Goal: Task Accomplishment & Management: Use online tool/utility

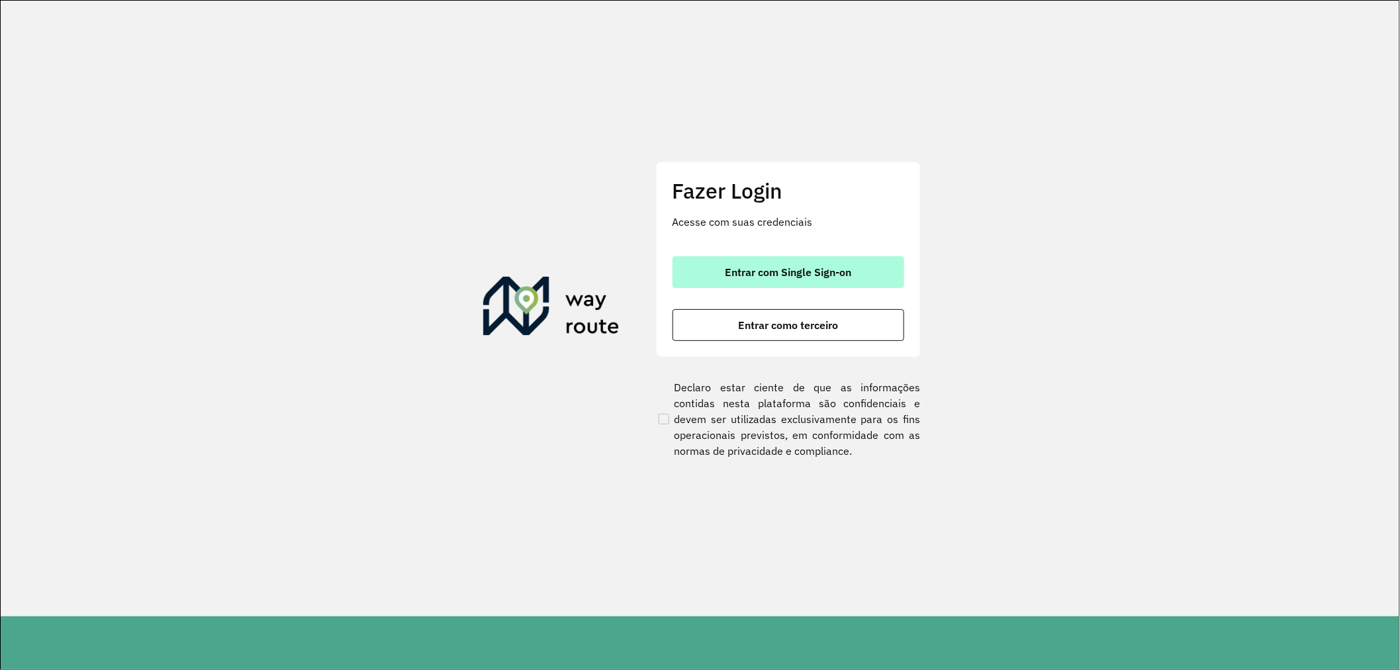
click at [801, 276] on span "Entrar com Single Sign-on" at bounding box center [788, 272] width 126 height 11
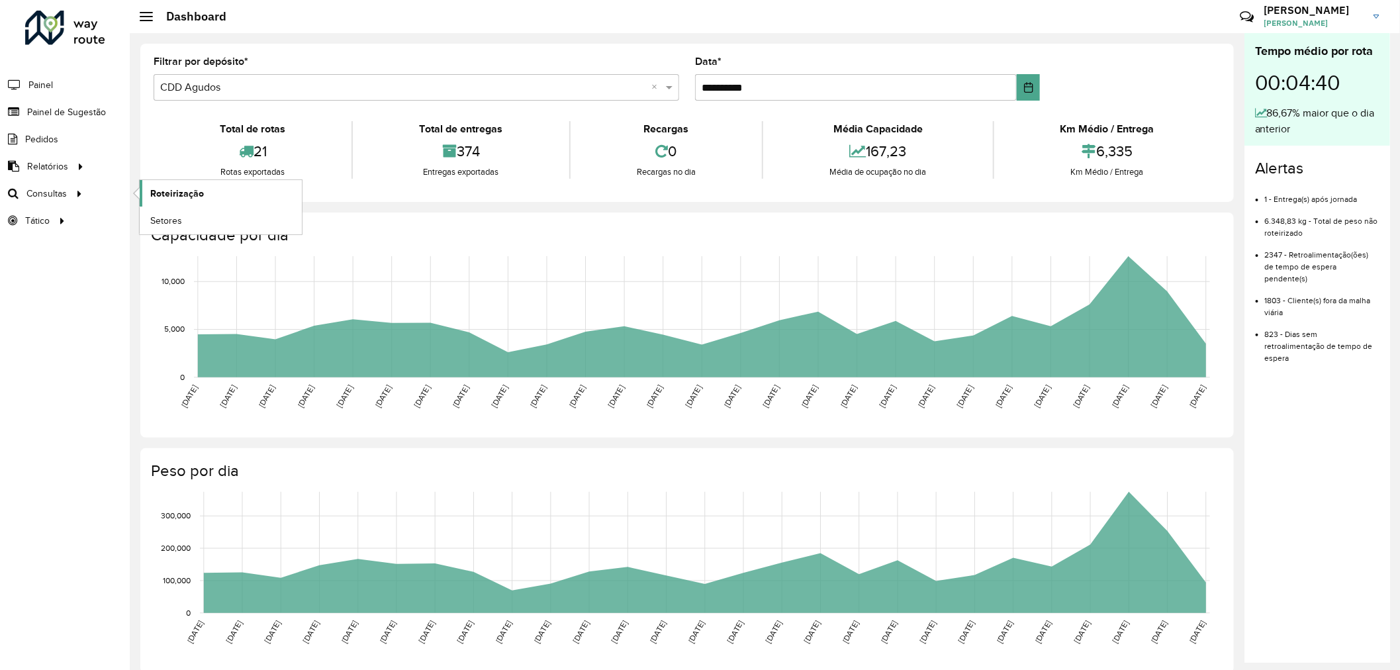
click at [187, 192] on span "Roteirização" at bounding box center [177, 194] width 54 height 14
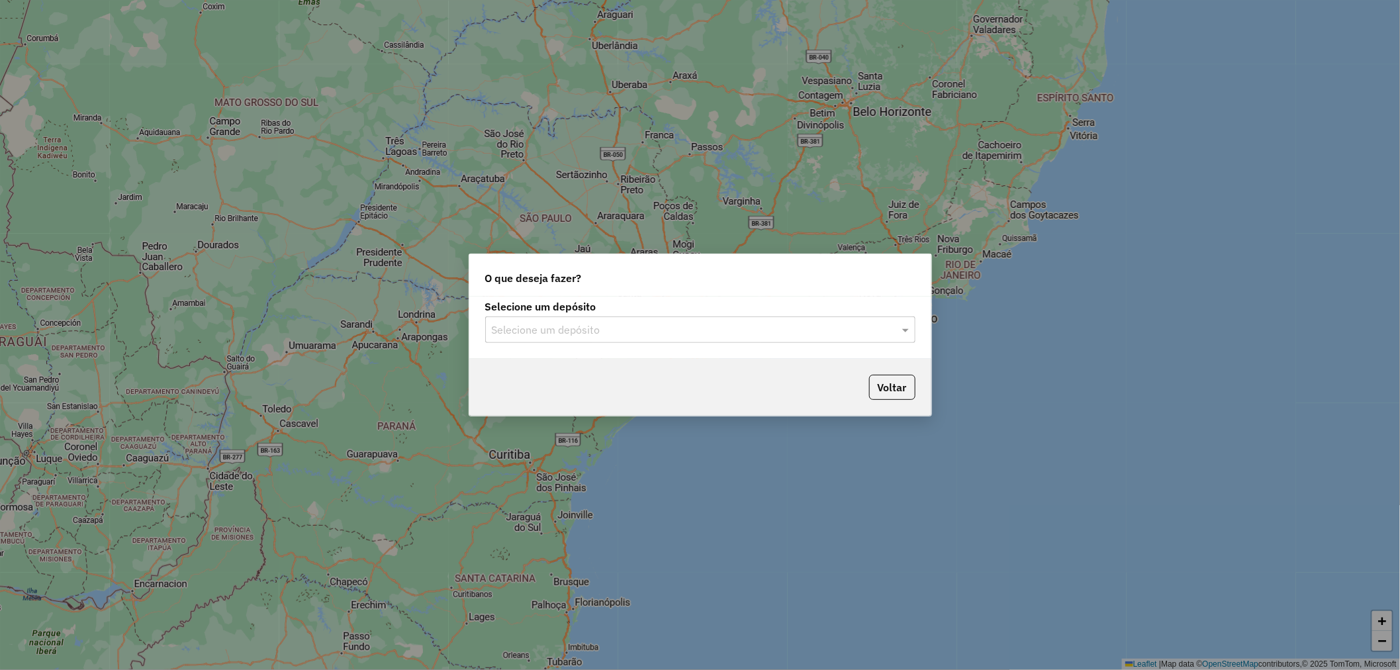
click at [759, 332] on input "text" at bounding box center [687, 330] width 391 height 16
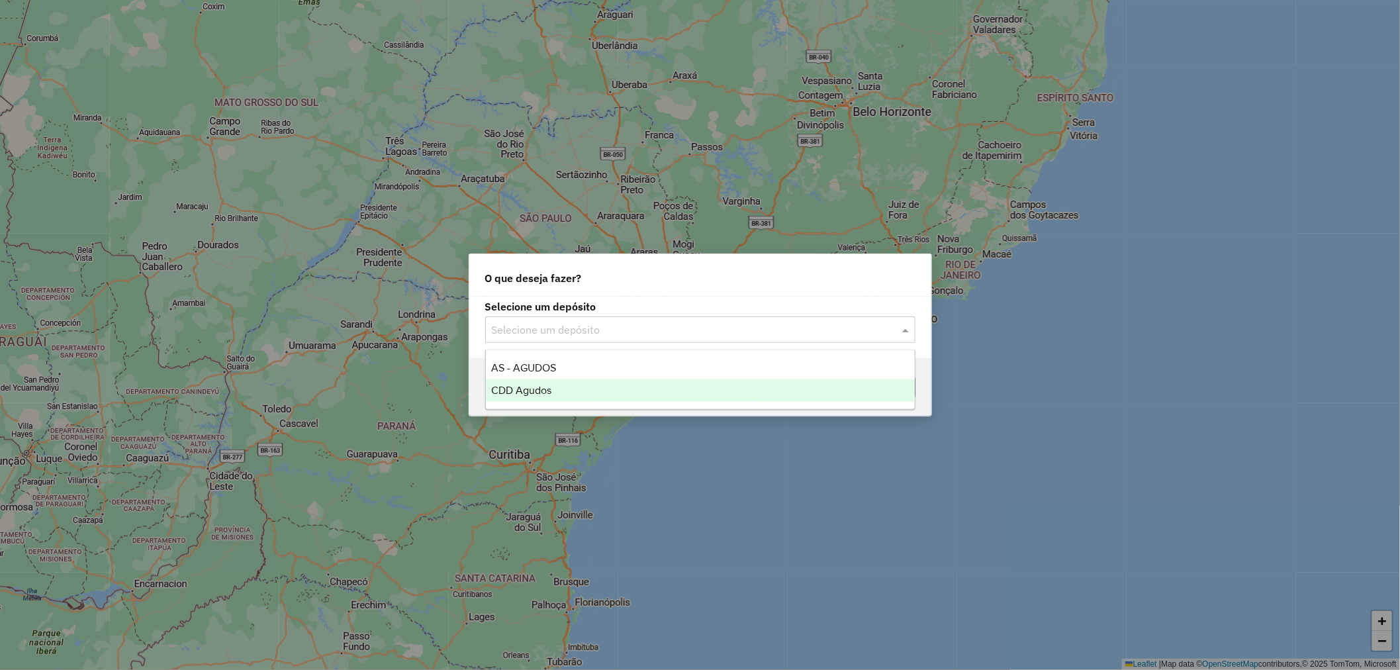
click at [536, 386] on span "CDD Agudos" at bounding box center [521, 390] width 60 height 11
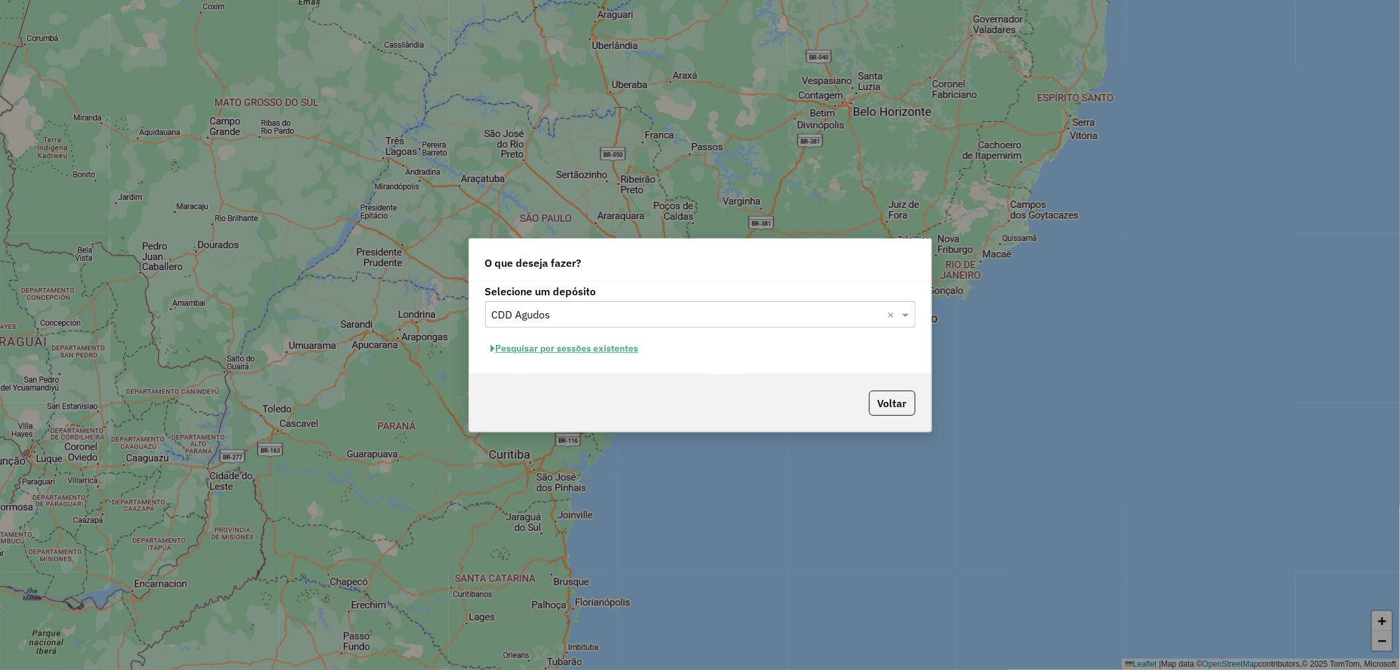
click at [596, 347] on button "Pesquisar por sessões existentes" at bounding box center [565, 348] width 160 height 21
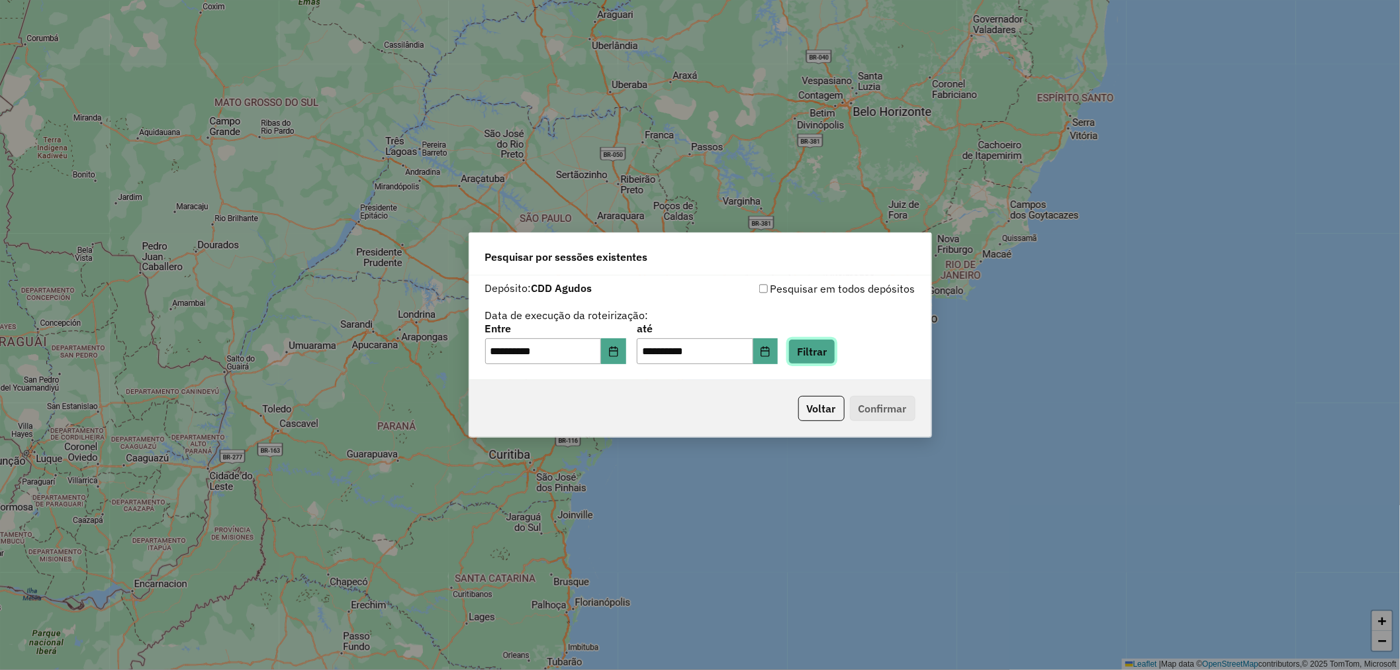
click at [831, 349] on button "Filtrar" at bounding box center [811, 351] width 47 height 25
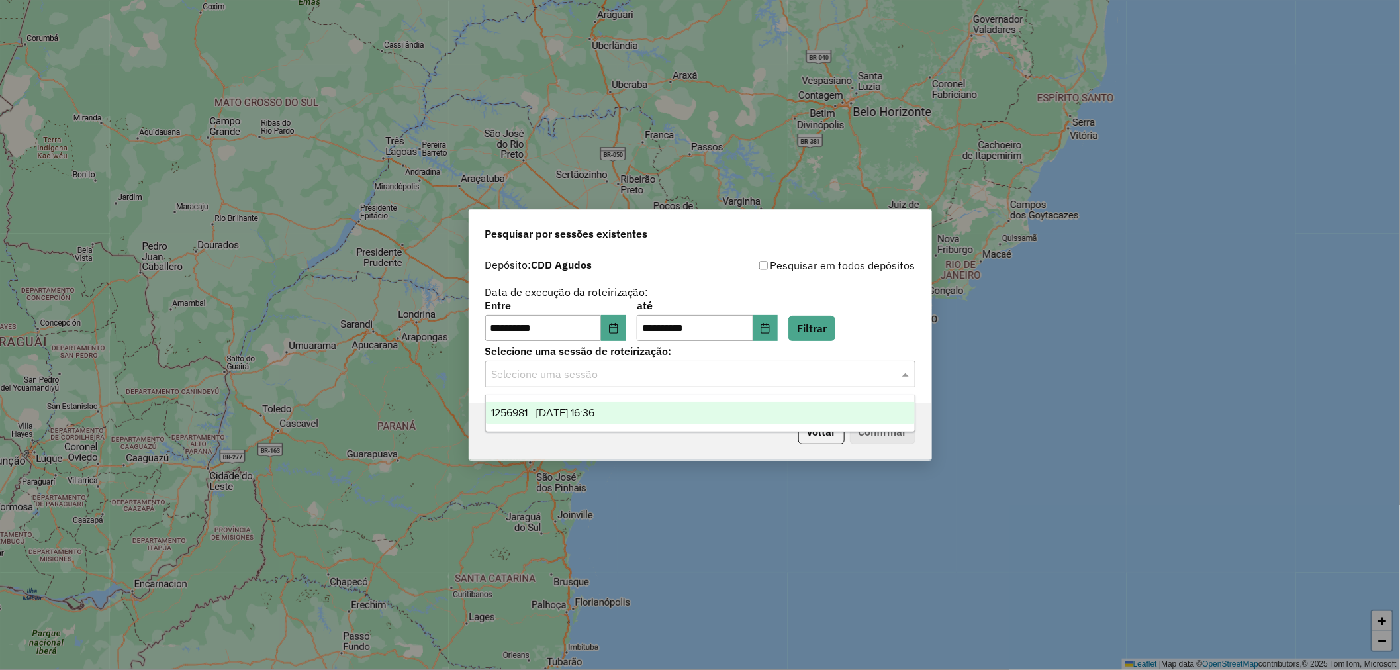
click at [853, 365] on div "Selecione uma sessão" at bounding box center [700, 374] width 430 height 26
click at [586, 412] on span "1256981 - 01/09/2025 16:36" at bounding box center [542, 412] width 103 height 11
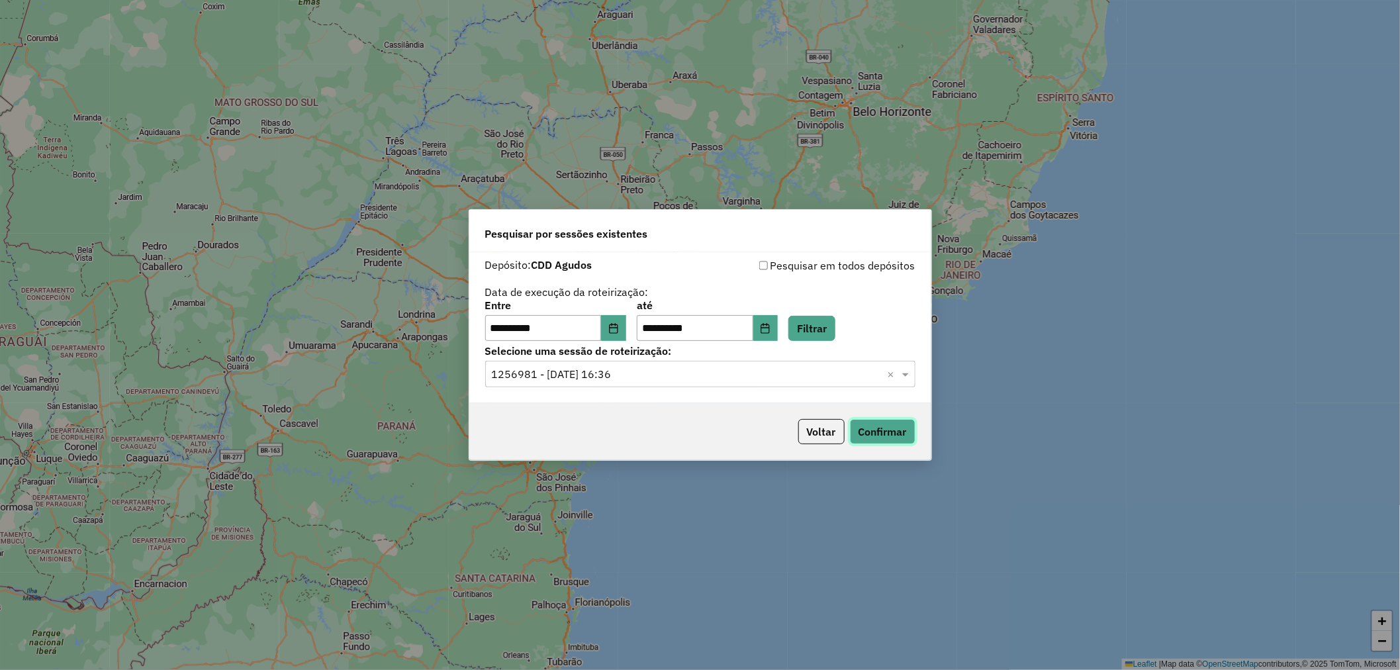
click at [878, 426] on button "Confirmar" at bounding box center [883, 431] width 66 height 25
click at [895, 433] on button "Confirmar" at bounding box center [883, 431] width 66 height 25
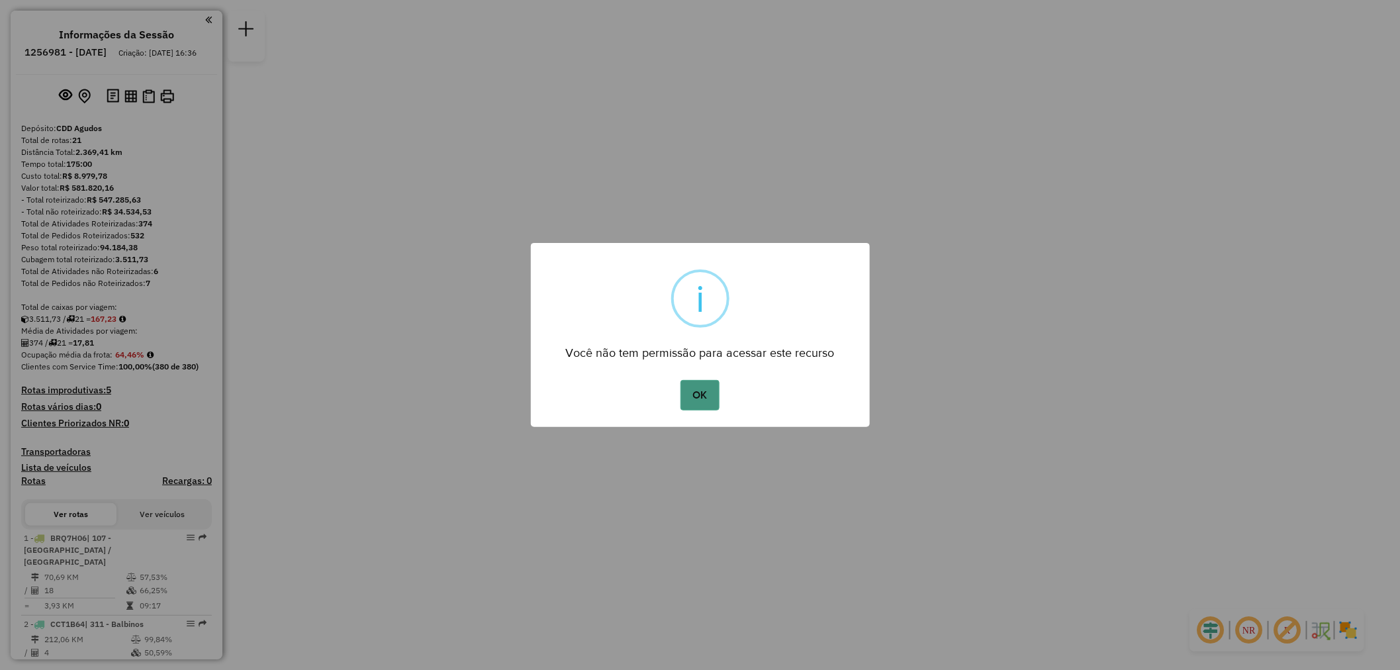
click at [696, 397] on button "OK" at bounding box center [699, 395] width 39 height 30
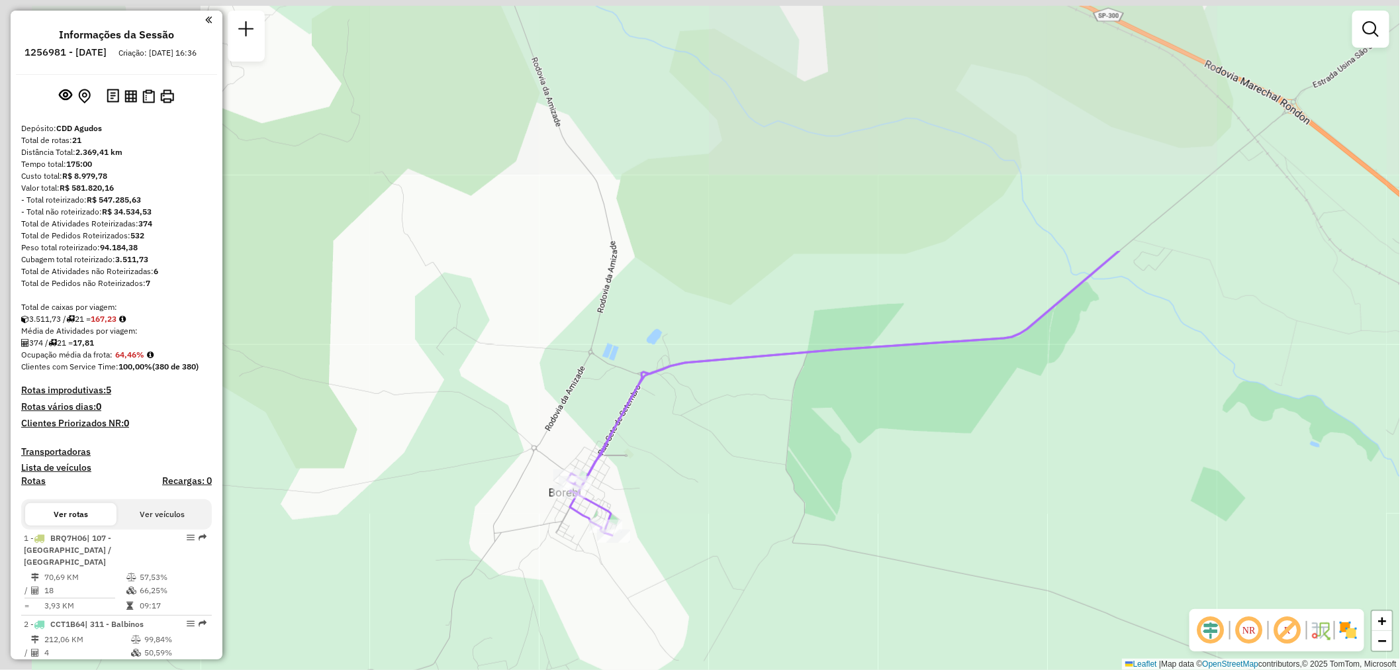
drag, startPoint x: 699, startPoint y: 209, endPoint x: 851, endPoint y: 544, distance: 367.9
click at [877, 563] on div "Janela de atendimento Grade de atendimento Capacidade Transportadoras Veículos …" at bounding box center [700, 335] width 1400 height 670
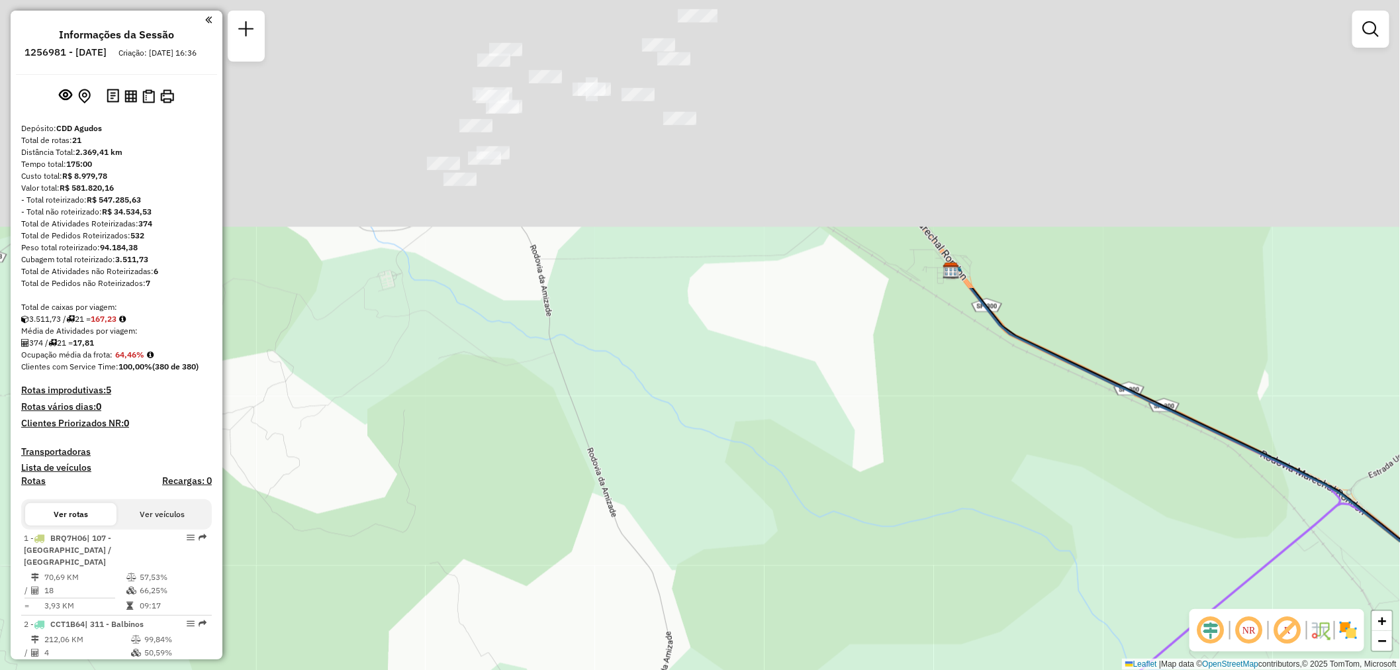
drag, startPoint x: 720, startPoint y: 219, endPoint x: 792, endPoint y: 471, distance: 262.3
click at [786, 524] on div "Janela de atendimento Grade de atendimento Capacidade Transportadoras Veículos …" at bounding box center [700, 335] width 1400 height 670
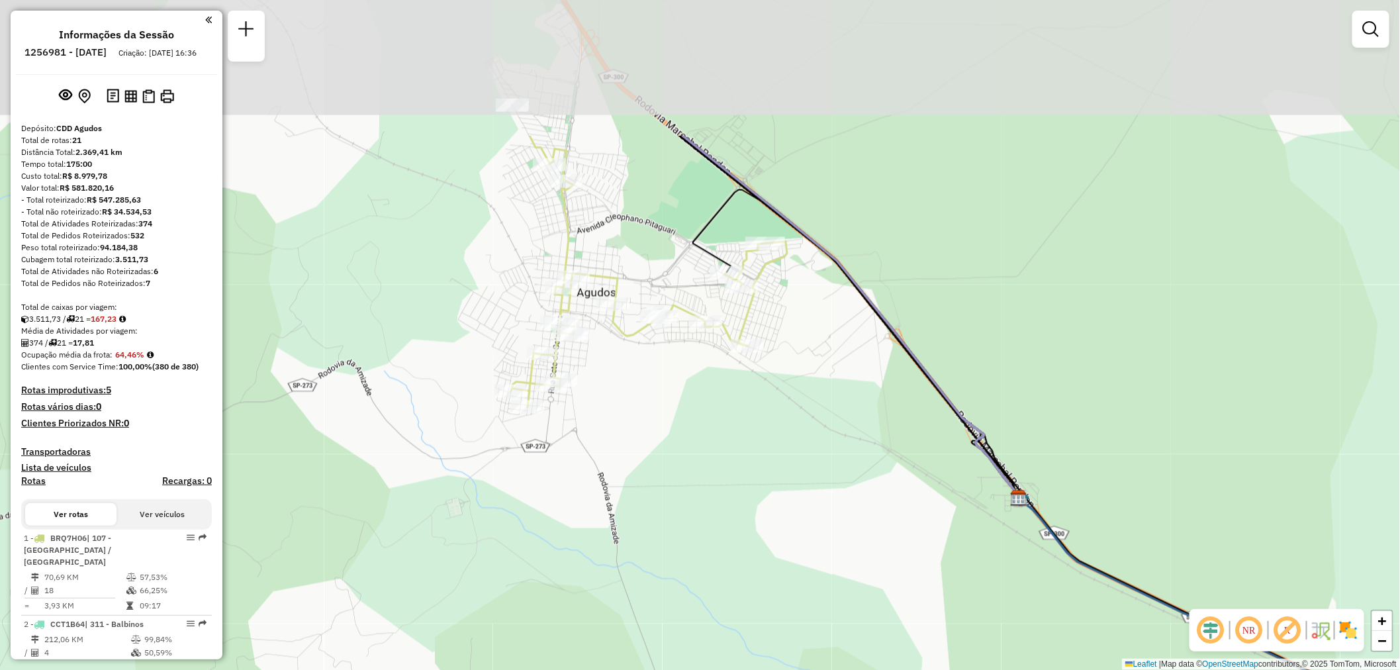
drag, startPoint x: 780, startPoint y: 429, endPoint x: 831, endPoint y: 533, distance: 115.7
click at [845, 608] on div "Janela de atendimento Grade de atendimento Capacidade Transportadoras Veículos …" at bounding box center [700, 335] width 1400 height 670
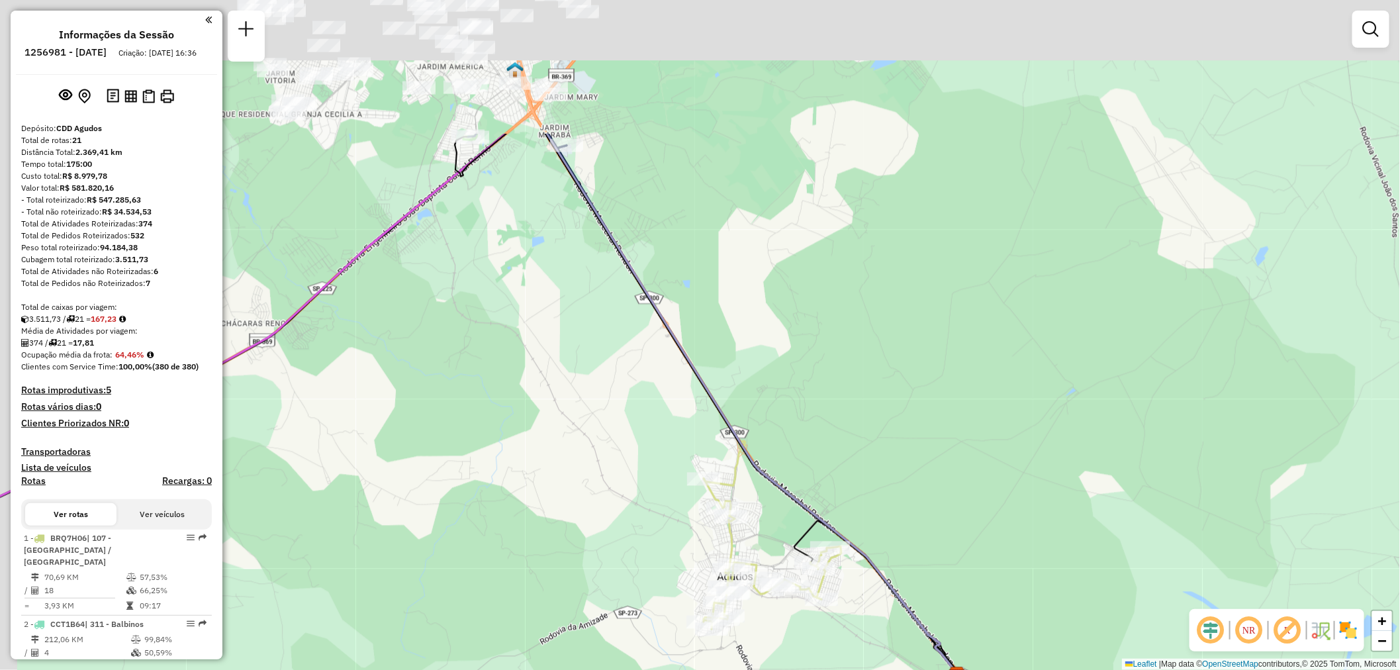
drag, startPoint x: 756, startPoint y: 279, endPoint x: 821, endPoint y: 496, distance: 226.6
click at [831, 580] on div "Janela de atendimento Grade de atendimento Capacidade Transportadoras Veículos …" at bounding box center [700, 335] width 1400 height 670
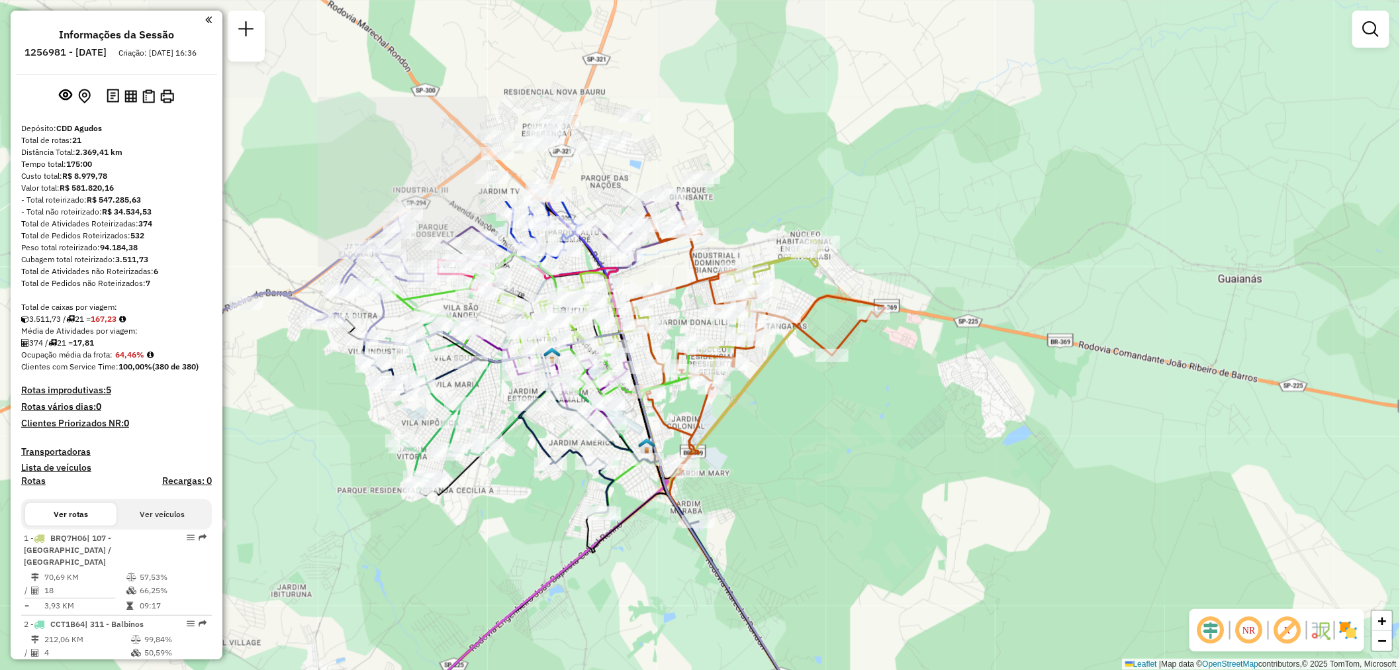
drag, startPoint x: 762, startPoint y: 236, endPoint x: 896, endPoint y: 473, distance: 271.5
click at [896, 473] on div "Rota 12 - Placa FJG5433 10883769 - LUCIANO CONCEICAO DO Janela de atendimento G…" at bounding box center [700, 335] width 1400 height 670
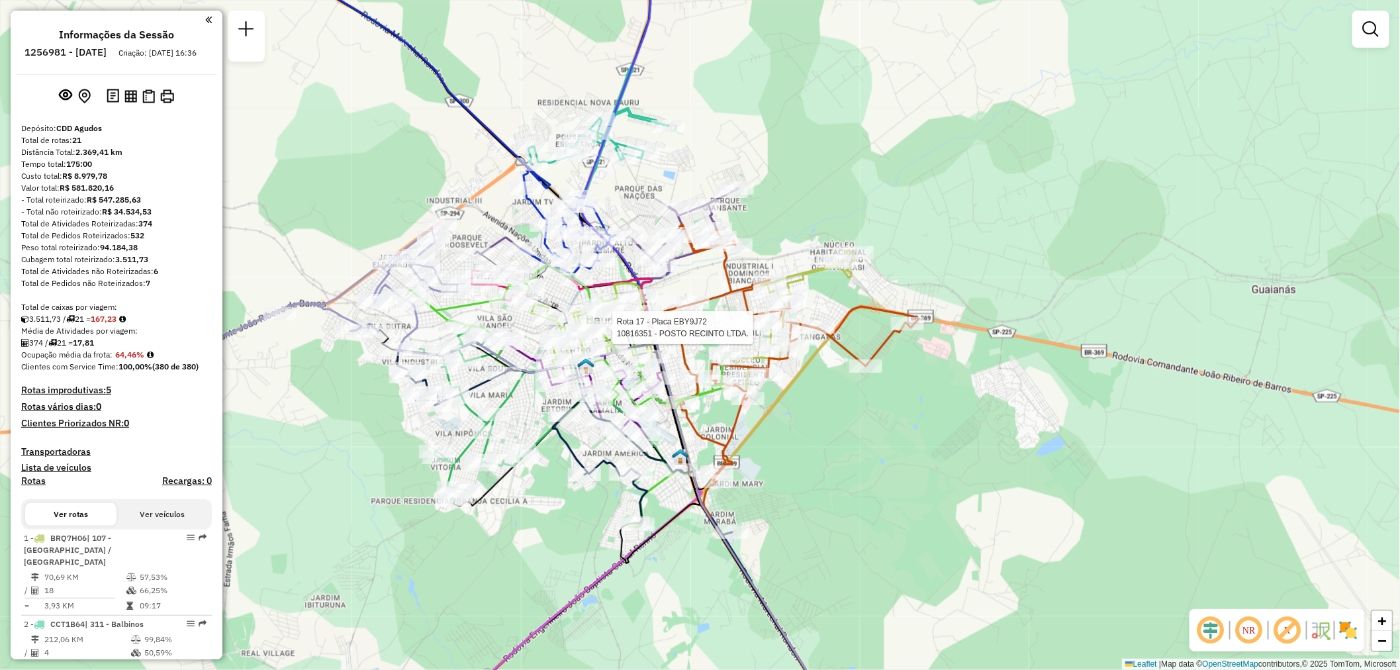
select select "**********"
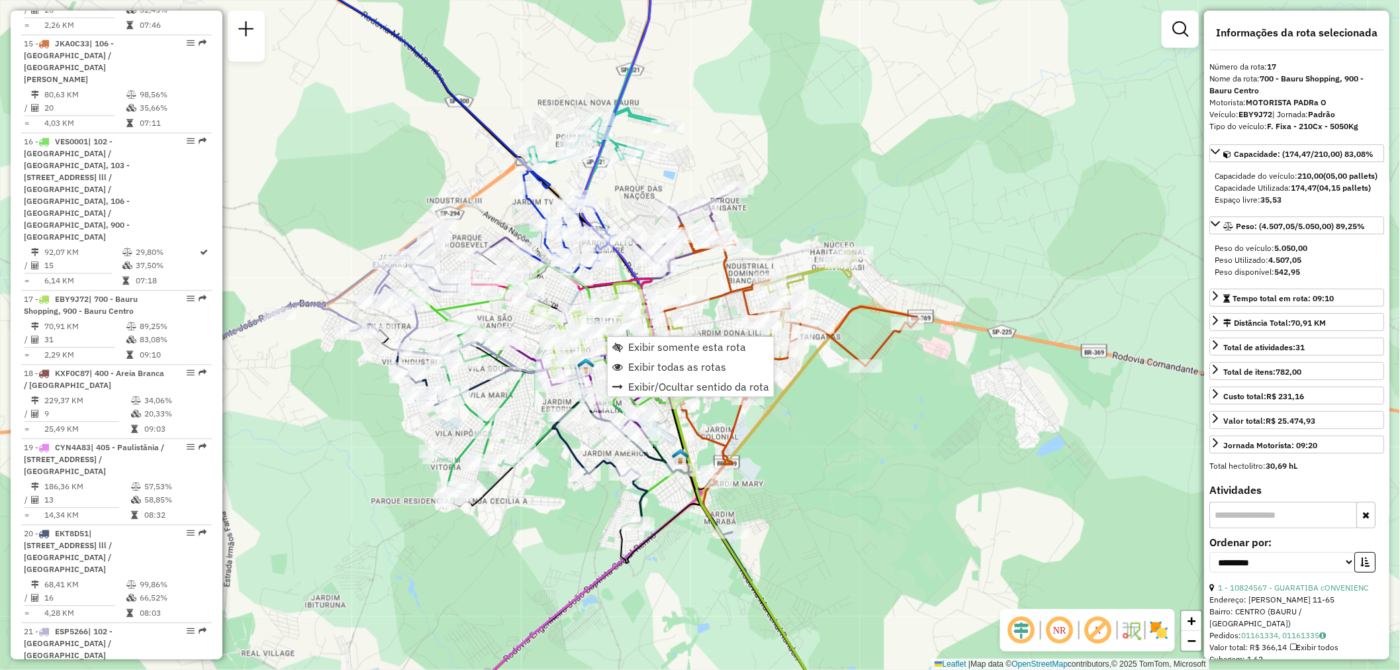
scroll to position [1692, 0]
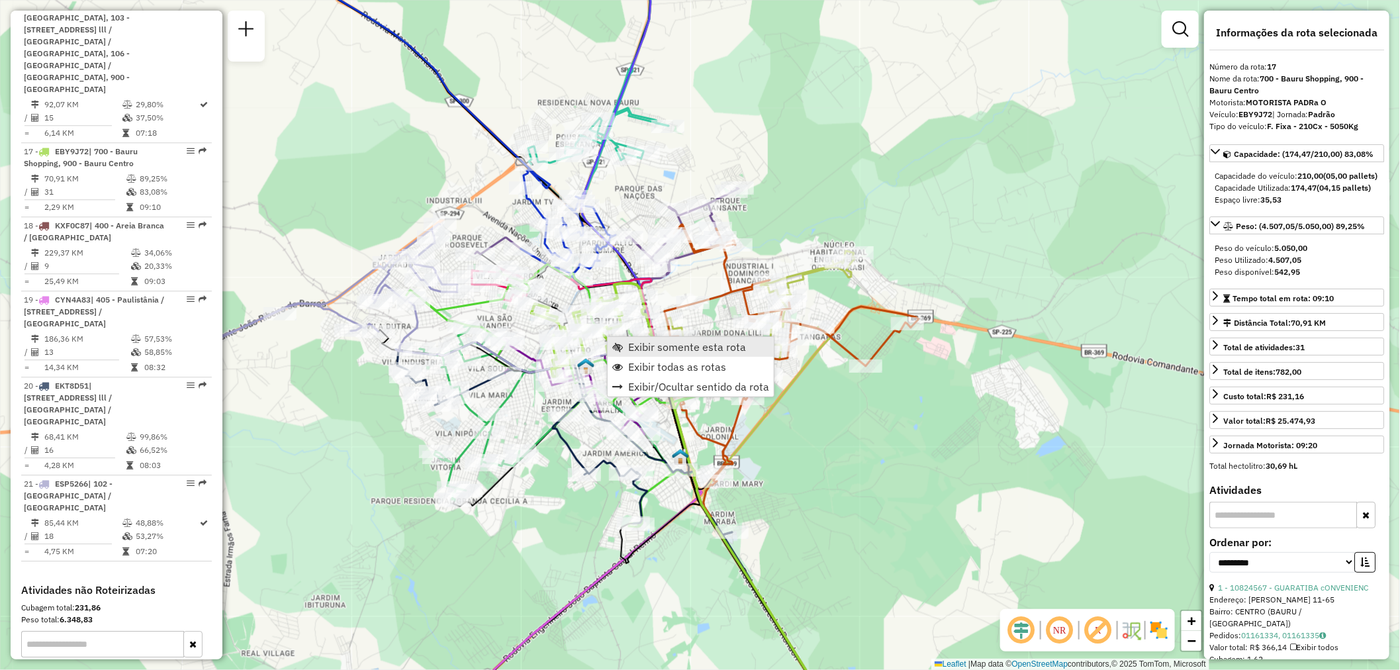
click at [629, 343] on span "Exibir somente esta rota" at bounding box center [687, 347] width 118 height 11
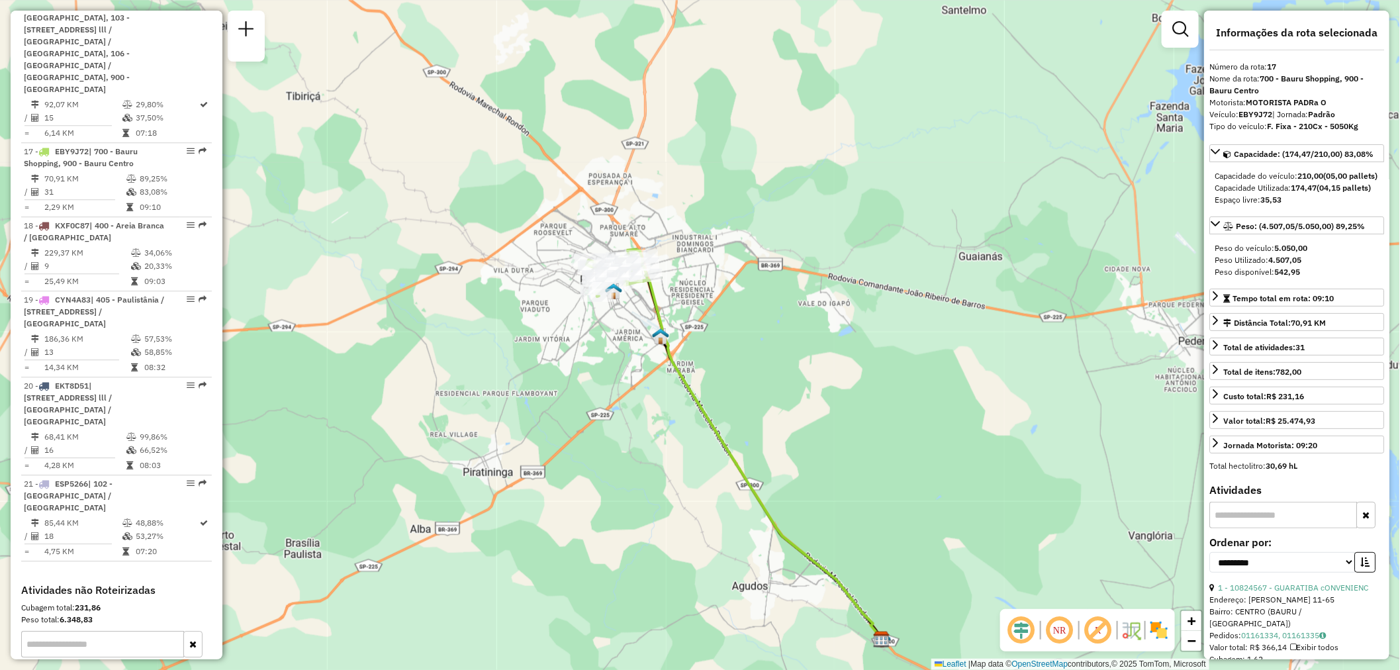
drag, startPoint x: 596, startPoint y: 263, endPoint x: 627, endPoint y: 372, distance: 113.1
click at [627, 372] on div "Janela de atendimento Grade de atendimento Capacidade Transportadoras Veículos …" at bounding box center [700, 335] width 1400 height 670
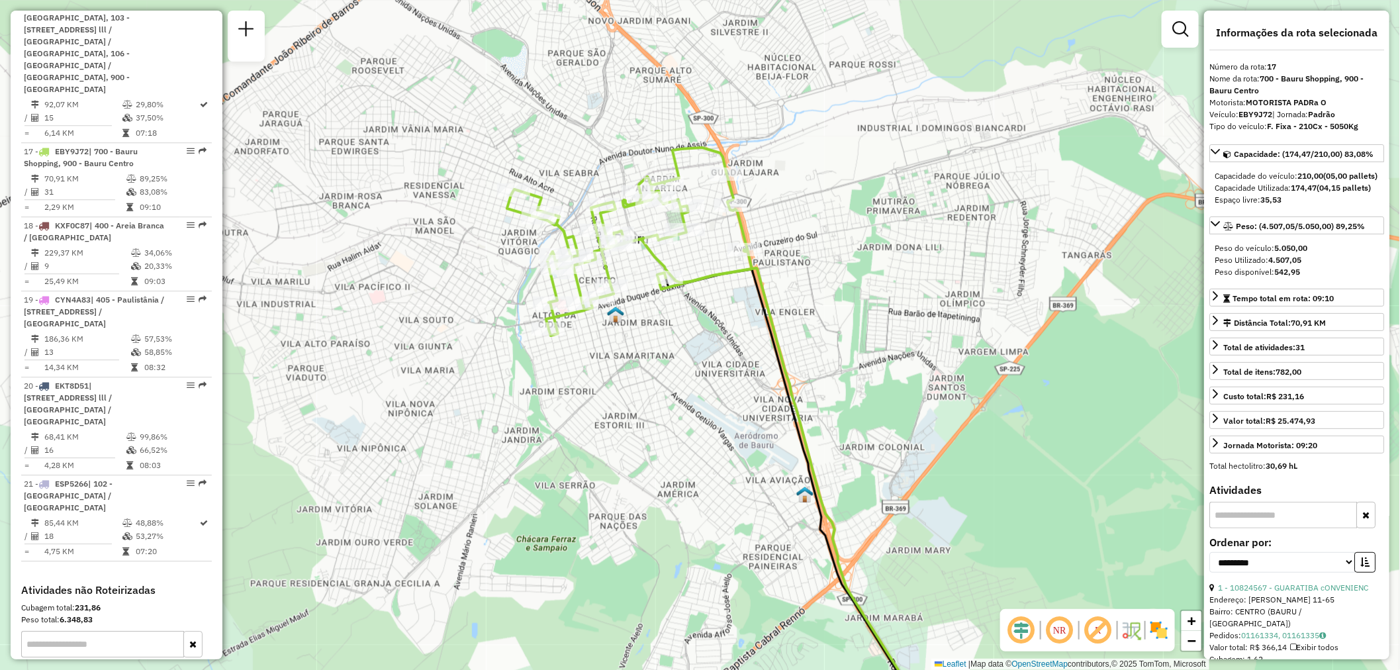
drag, startPoint x: 616, startPoint y: 302, endPoint x: 672, endPoint y: 444, distance: 153.0
click at [667, 444] on div "Janela de atendimento Grade de atendimento Capacidade Transportadoras Veículos …" at bounding box center [700, 335] width 1400 height 670
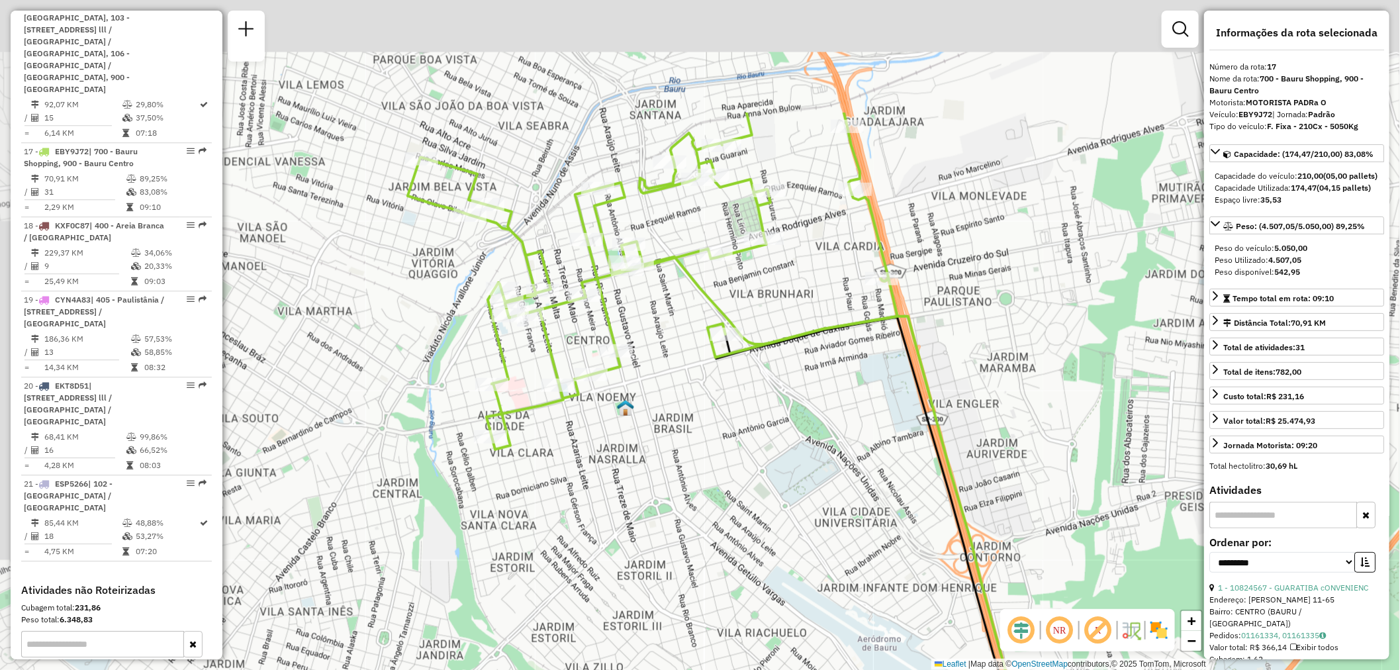
drag, startPoint x: 705, startPoint y: 395, endPoint x: 755, endPoint y: 596, distance: 206.8
click at [755, 597] on div "Janela de atendimento Grade de atendimento Capacidade Transportadoras Veículos …" at bounding box center [700, 335] width 1400 height 670
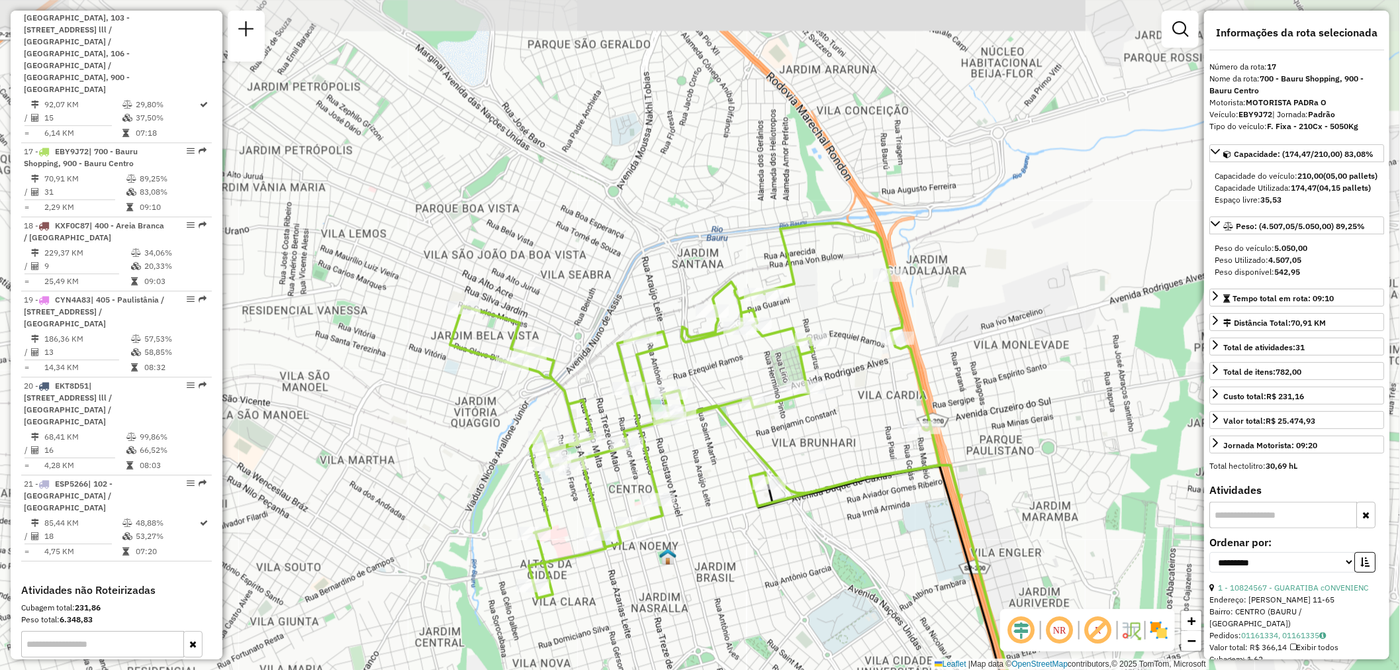
drag, startPoint x: 725, startPoint y: 384, endPoint x: 762, endPoint y: 510, distance: 131.6
click at [762, 510] on icon at bounding box center [695, 410] width 490 height 375
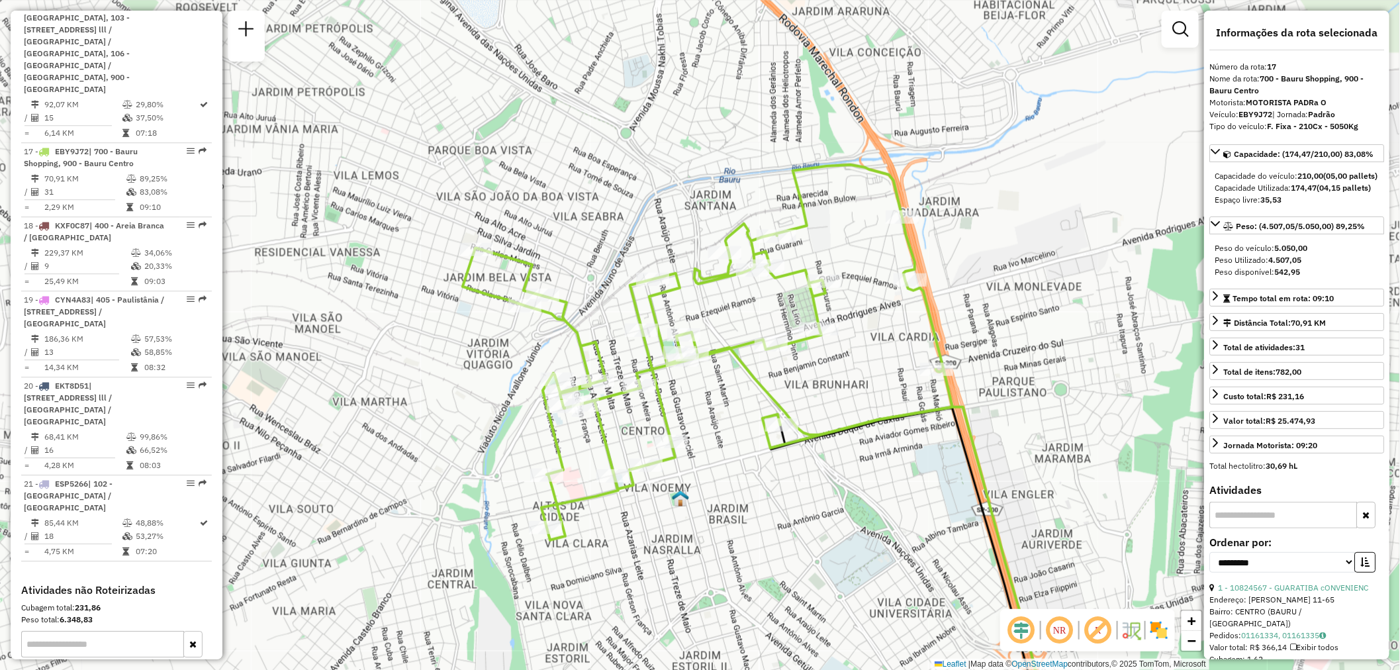
drag, startPoint x: 974, startPoint y: 312, endPoint x: 986, endPoint y: 254, distance: 59.6
click at [986, 254] on div "Janela de atendimento Grade de atendimento Capacidade Transportadoras Veículos …" at bounding box center [700, 335] width 1400 height 670
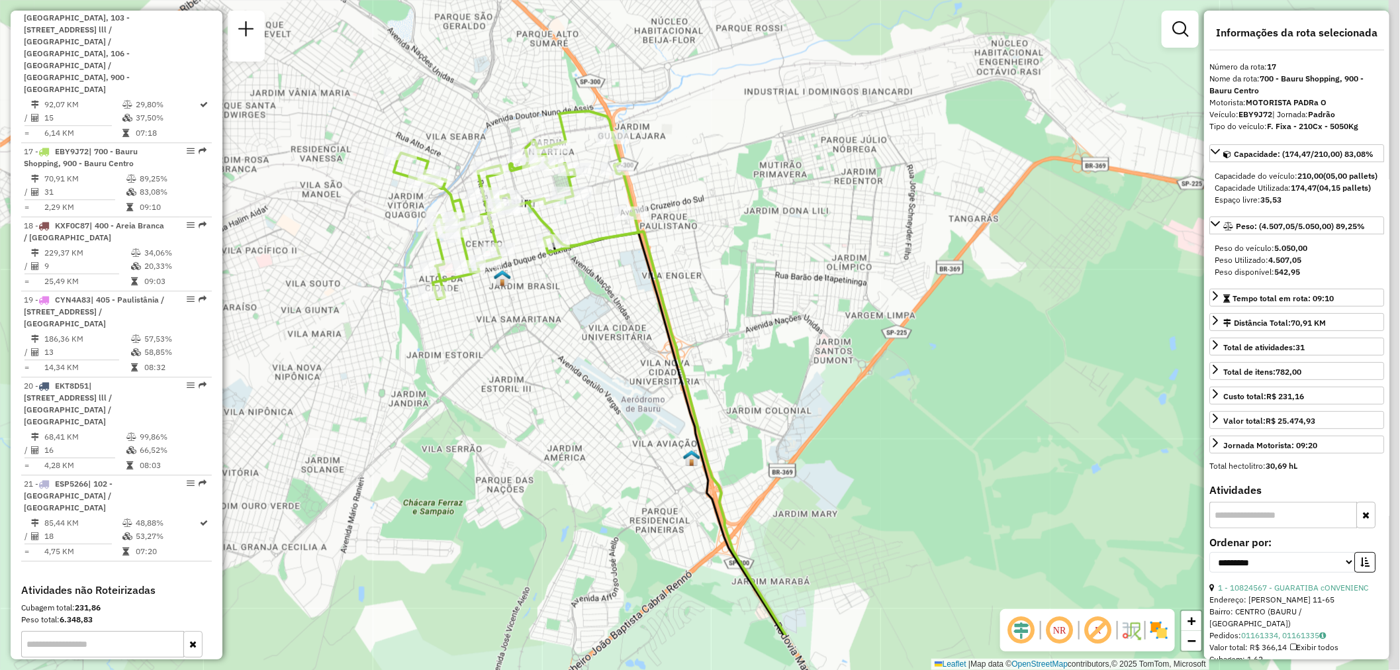
drag, startPoint x: 708, startPoint y: 351, endPoint x: 331, endPoint y: 252, distance: 390.1
click at [331, 252] on div "Janela de atendimento Grade de atendimento Capacidade Transportadoras Veículos …" at bounding box center [700, 335] width 1400 height 670
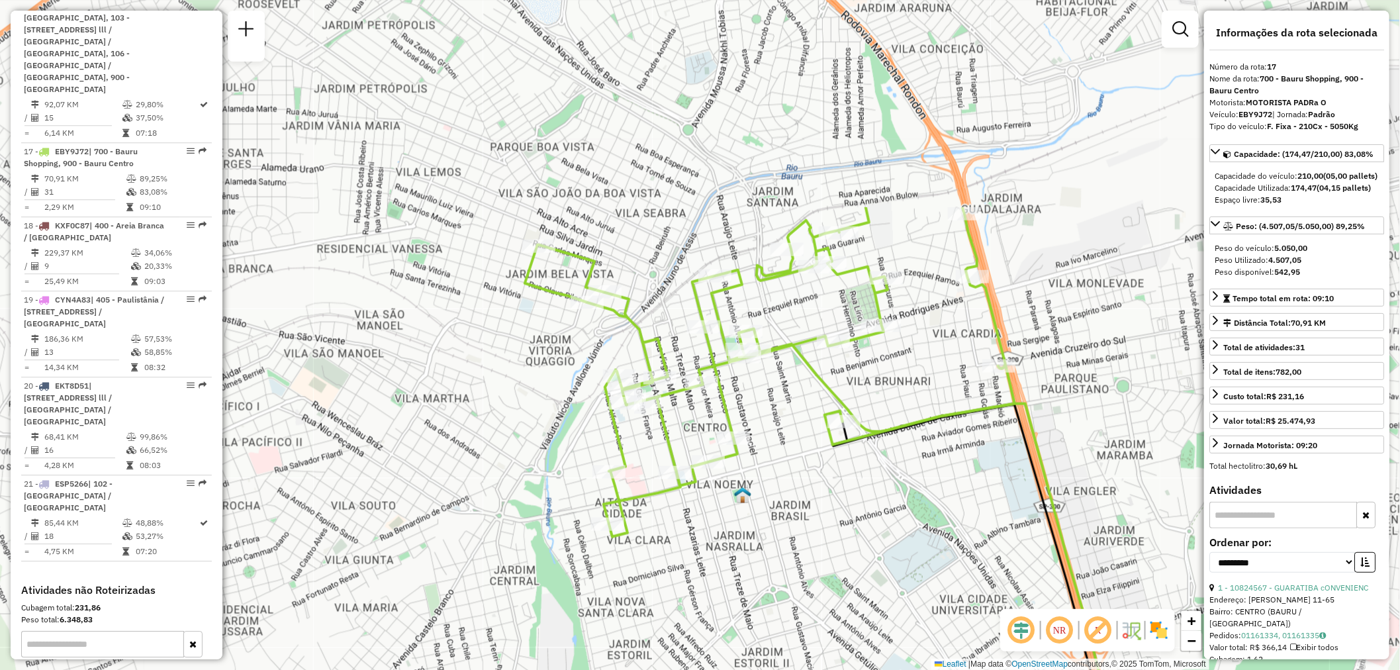
drag, startPoint x: 566, startPoint y: 313, endPoint x: 1004, endPoint y: 587, distance: 516.8
click at [1004, 587] on div "Janela de atendimento Grade de atendimento Capacidade Transportadoras Veículos …" at bounding box center [700, 335] width 1400 height 670
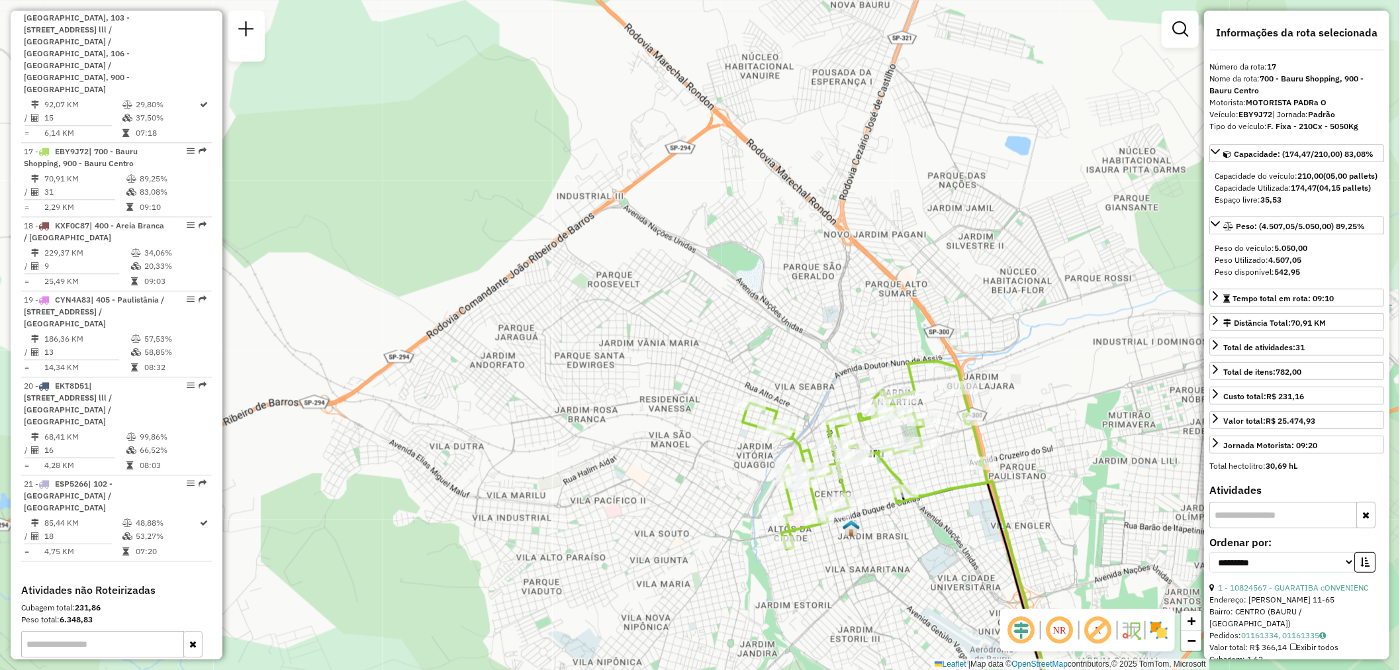
drag, startPoint x: 620, startPoint y: 273, endPoint x: 694, endPoint y: 322, distance: 88.5
click at [694, 322] on div "Janela de atendimento Grade de atendimento Capacidade Transportadoras Veículos …" at bounding box center [700, 335] width 1400 height 670
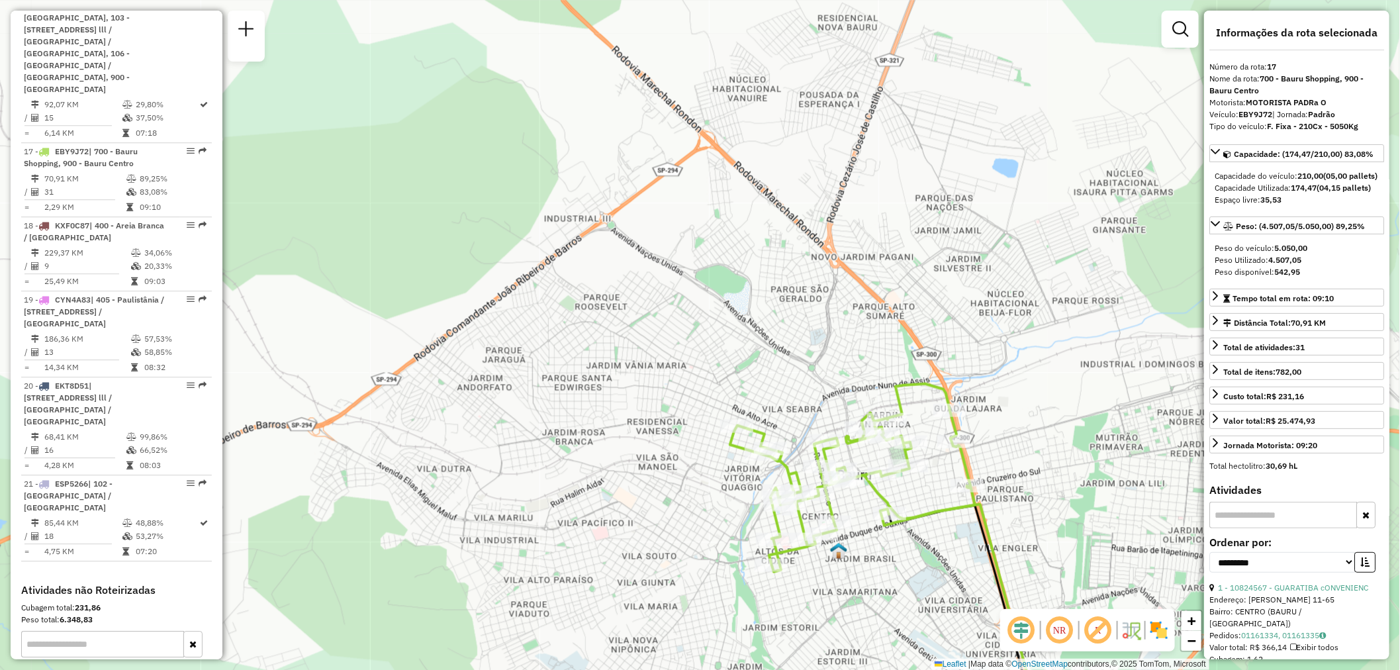
drag, startPoint x: 619, startPoint y: 357, endPoint x: 606, endPoint y: 380, distance: 25.8
click at [606, 380] on div "Janela de atendimento Grade de atendimento Capacidade Transportadoras Veículos …" at bounding box center [700, 335] width 1400 height 670
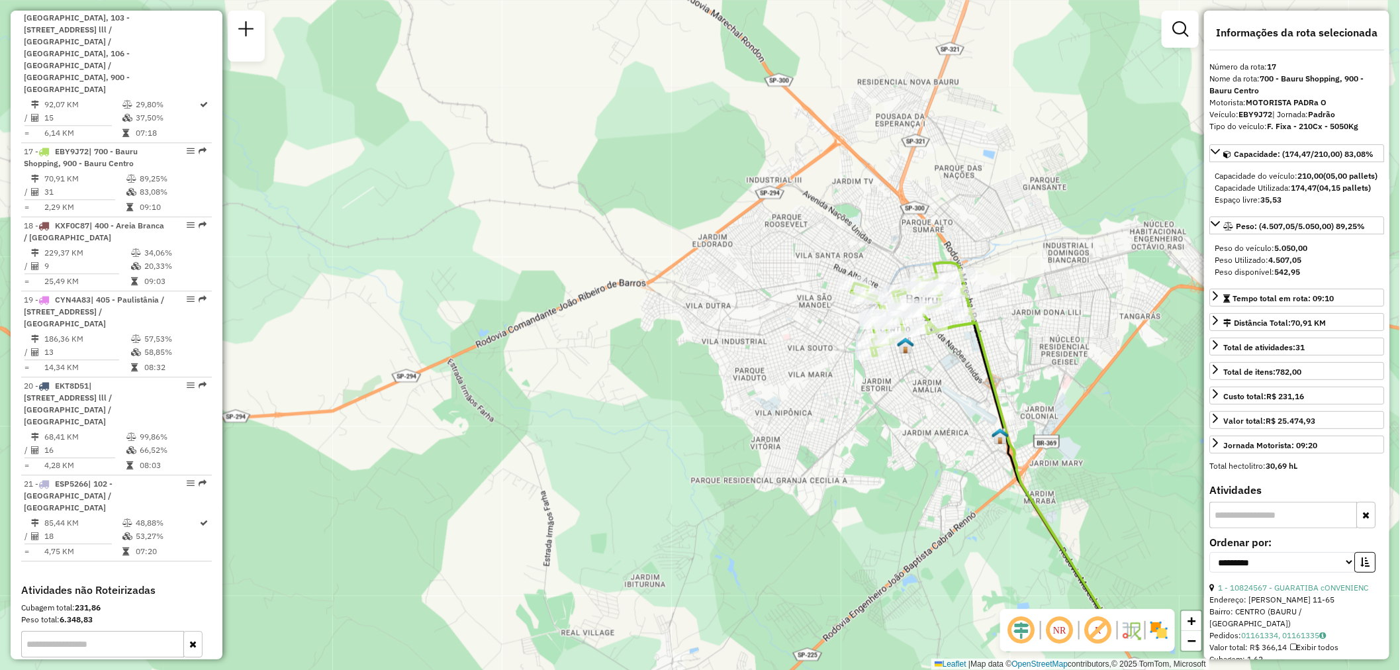
drag, startPoint x: 574, startPoint y: 393, endPoint x: 757, endPoint y: 273, distance: 218.5
click at [757, 273] on div "Janela de atendimento Grade de atendimento Capacidade Transportadoras Veículos …" at bounding box center [700, 335] width 1400 height 670
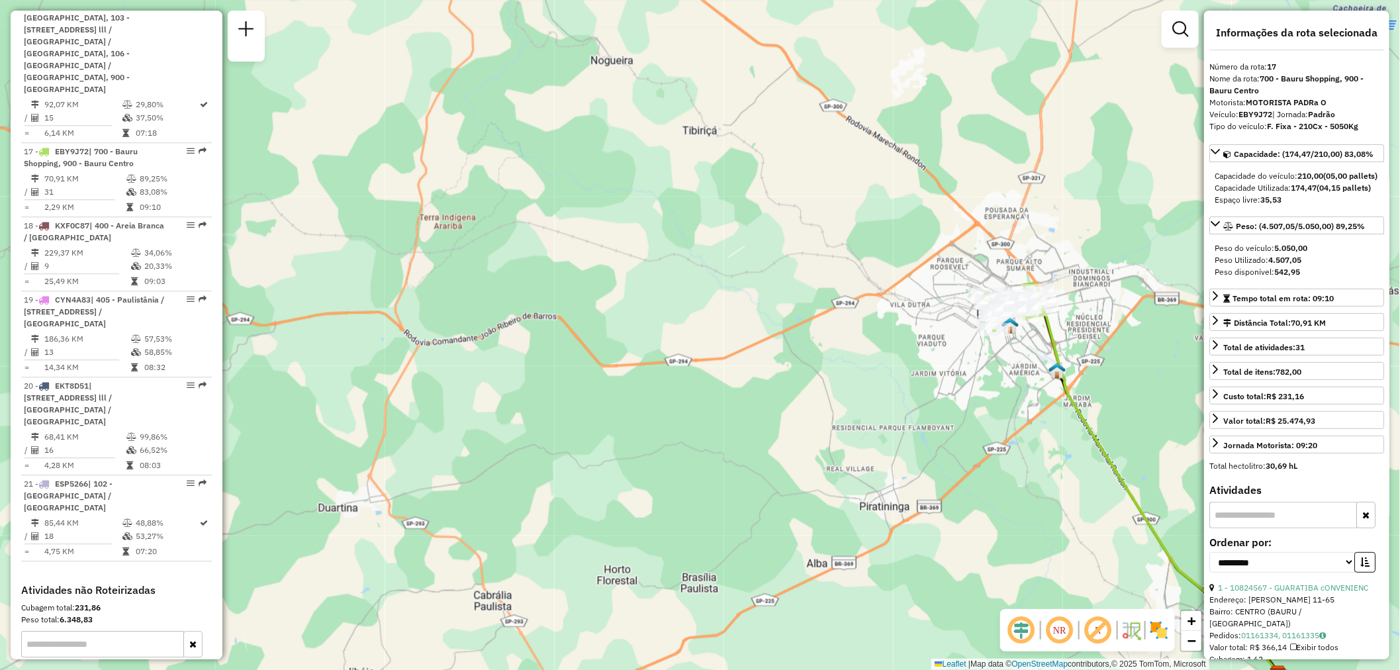
drag, startPoint x: 544, startPoint y: 355, endPoint x: 708, endPoint y: 349, distance: 164.2
click at [708, 349] on div "Janela de atendimento Grade de atendimento Capacidade Transportadoras Veículos …" at bounding box center [700, 335] width 1400 height 670
